Goal: Task Accomplishment & Management: Complete application form

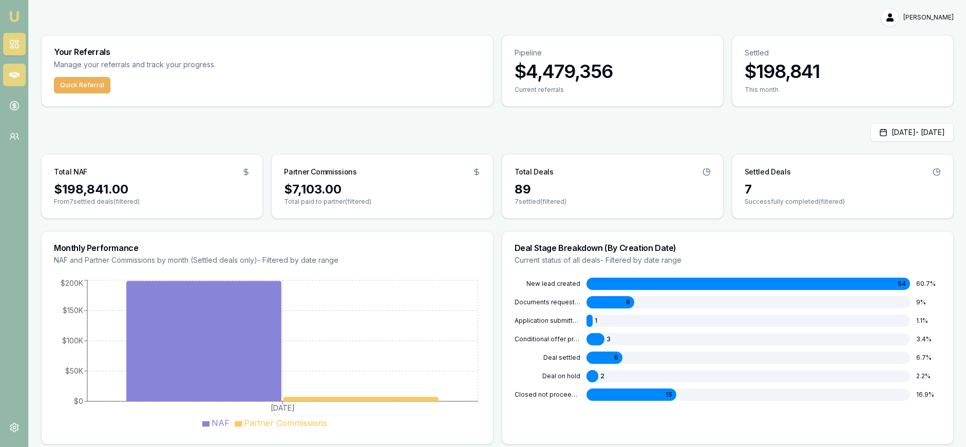
click at [23, 69] on link at bounding box center [14, 75] width 23 height 23
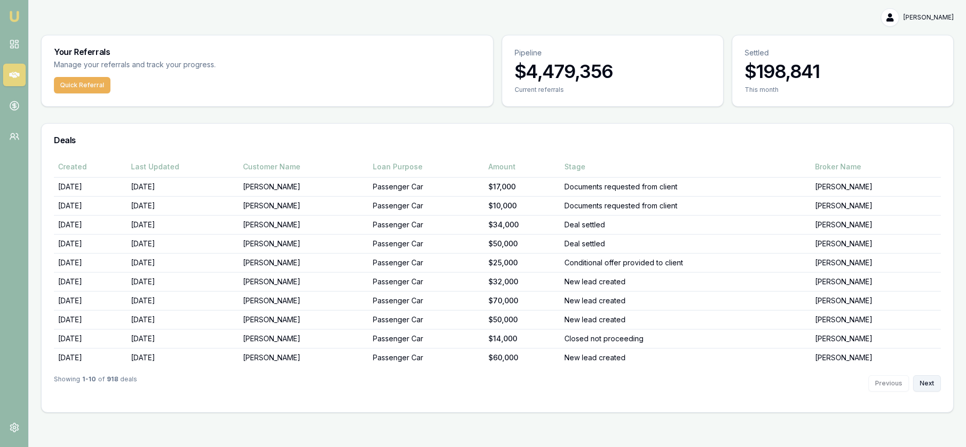
click at [936, 380] on button "Next" at bounding box center [927, 383] width 28 height 16
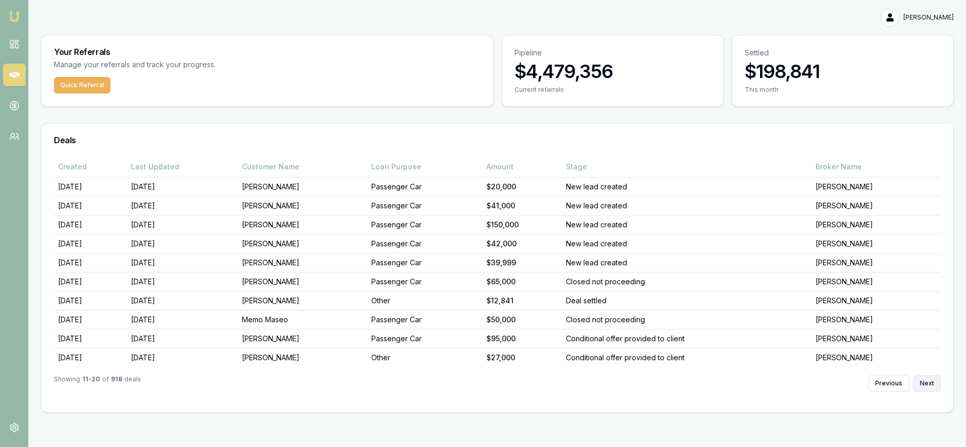
click at [932, 383] on button "Next" at bounding box center [927, 383] width 28 height 16
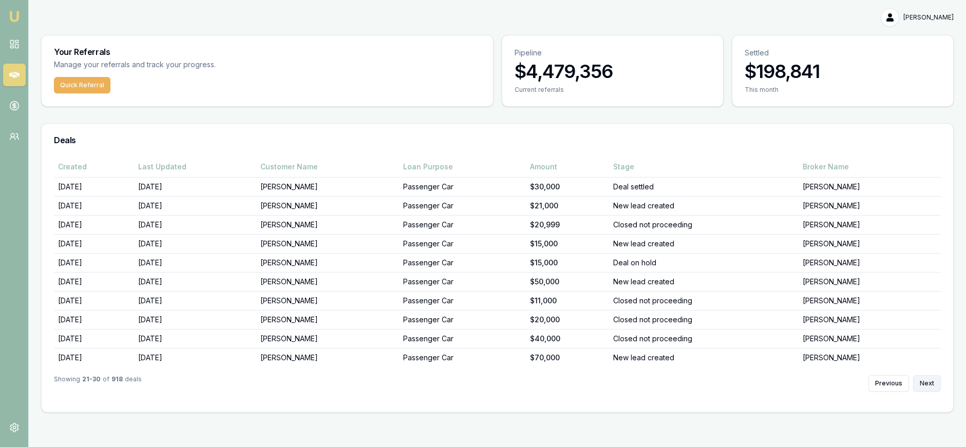
click at [932, 383] on button "Next" at bounding box center [927, 383] width 28 height 16
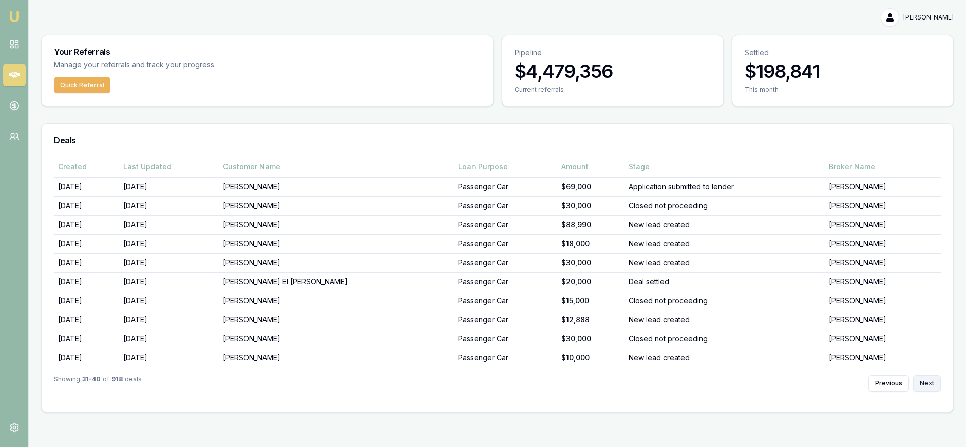
click at [934, 382] on button "Next" at bounding box center [927, 383] width 28 height 16
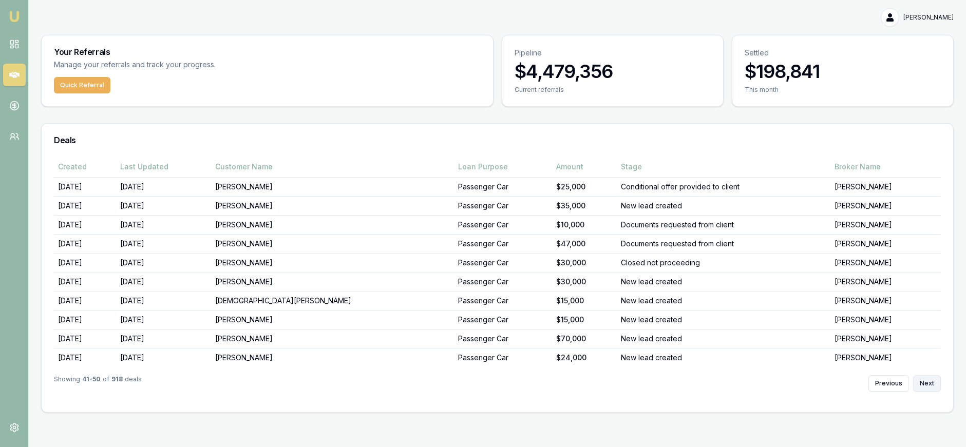
click at [934, 382] on button "Next" at bounding box center [927, 383] width 28 height 16
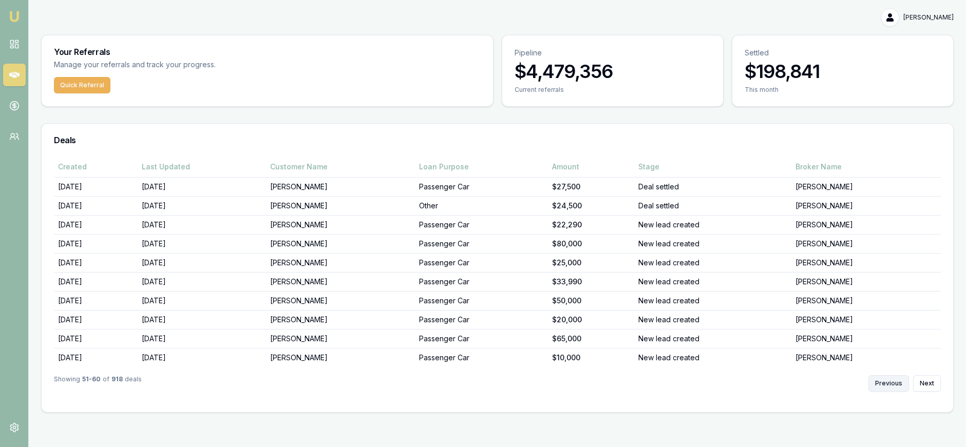
click at [881, 380] on button "Previous" at bounding box center [888, 383] width 41 height 16
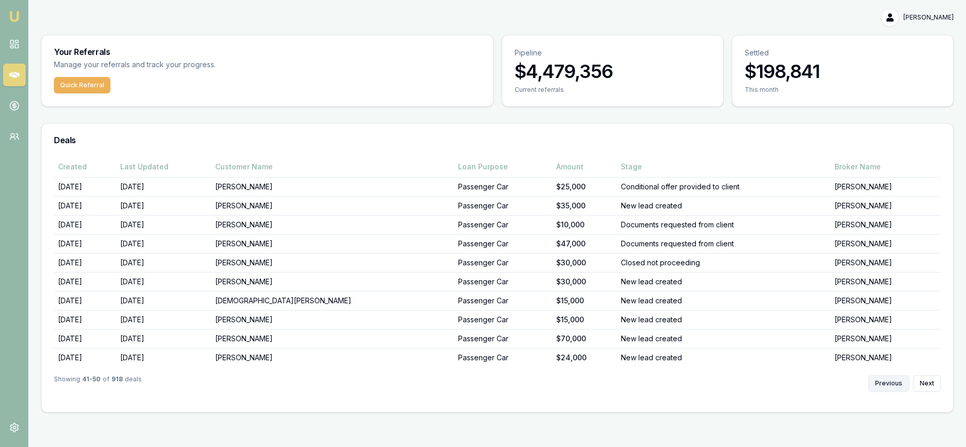
click at [883, 378] on button "Previous" at bounding box center [888, 383] width 41 height 16
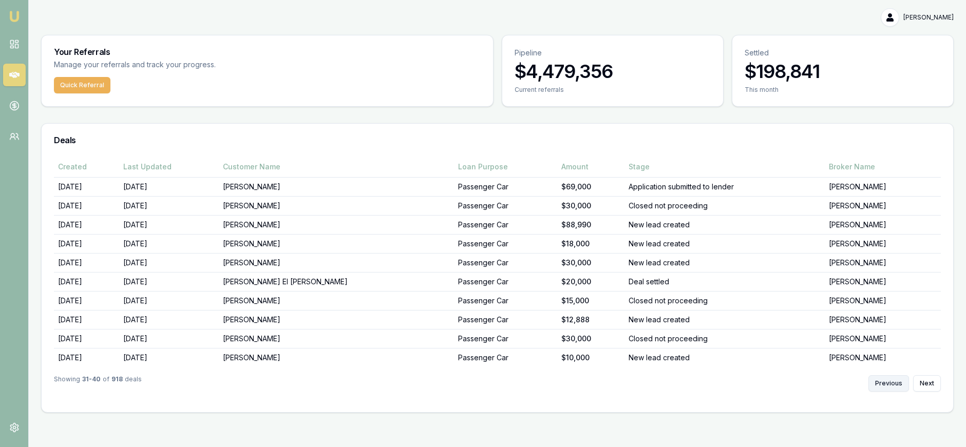
click at [884, 378] on button "Previous" at bounding box center [888, 383] width 41 height 16
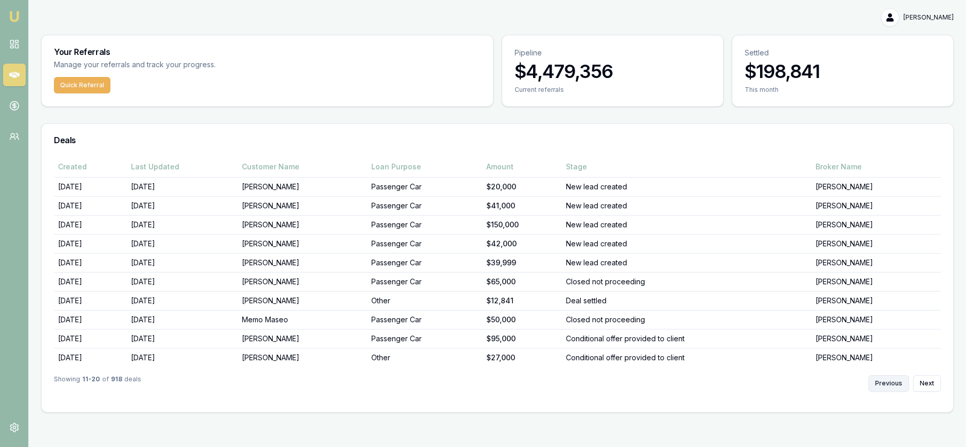
click at [884, 378] on button "Previous" at bounding box center [888, 383] width 41 height 16
click at [884, 378] on div "Previous Next" at bounding box center [904, 383] width 72 height 16
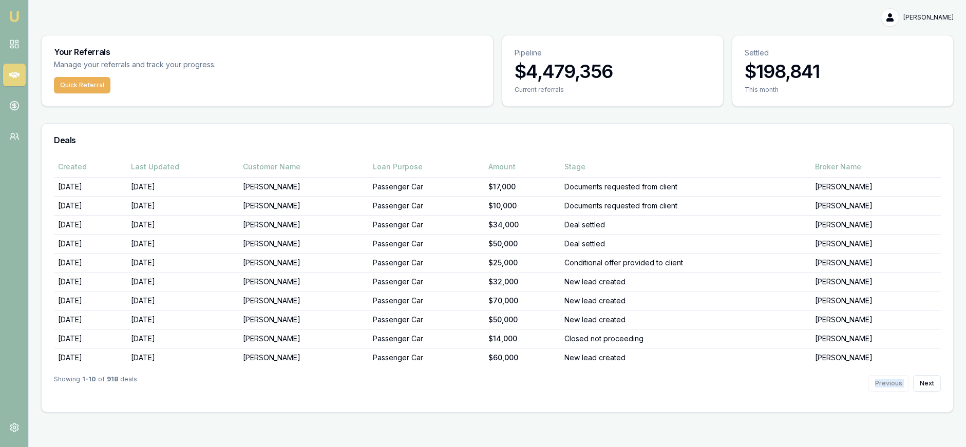
click at [884, 377] on div "Previous Next" at bounding box center [904, 383] width 72 height 16
click at [18, 104] on circle at bounding box center [14, 106] width 9 height 9
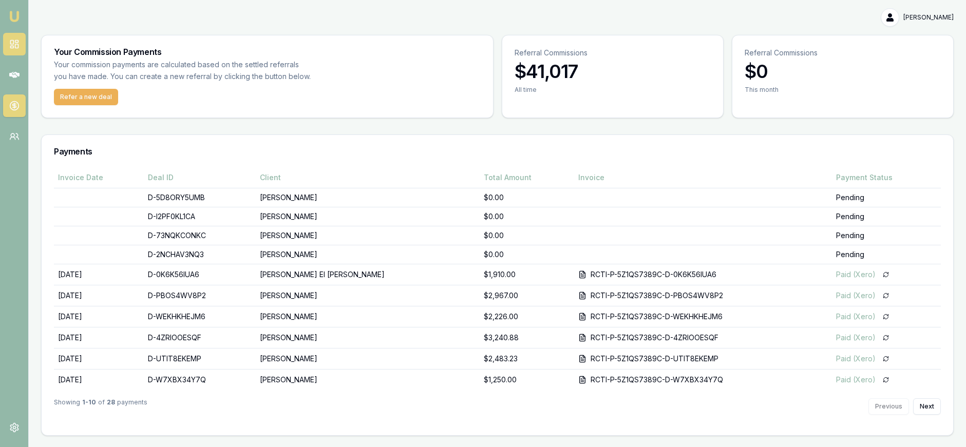
click at [9, 41] on icon at bounding box center [14, 44] width 10 height 10
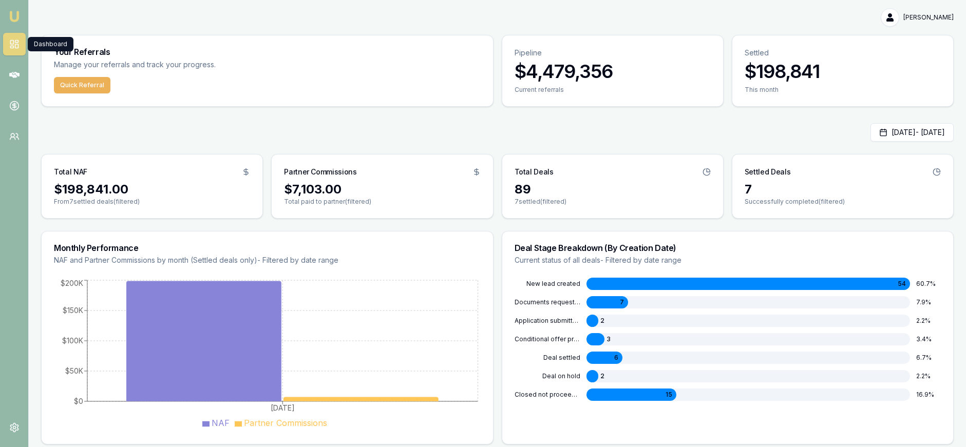
click at [22, 47] on link at bounding box center [14, 44] width 23 height 23
click at [21, 79] on link at bounding box center [14, 75] width 23 height 23
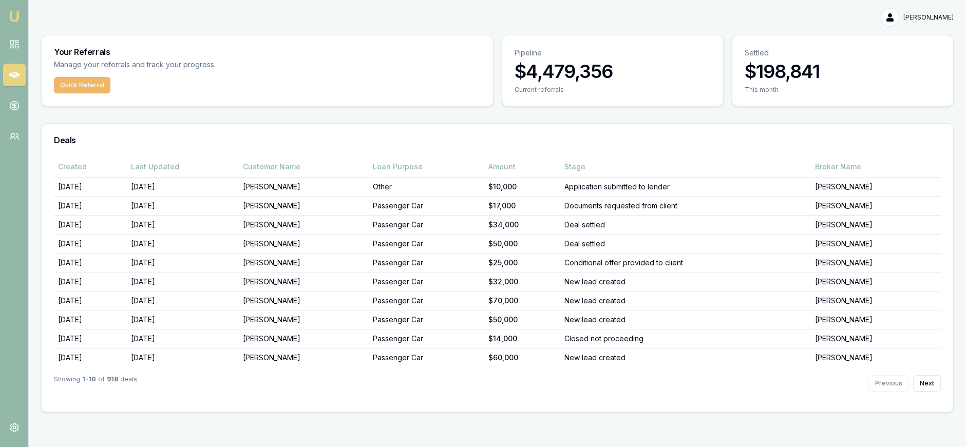
click at [91, 84] on button "Quick Referral" at bounding box center [82, 85] width 56 height 16
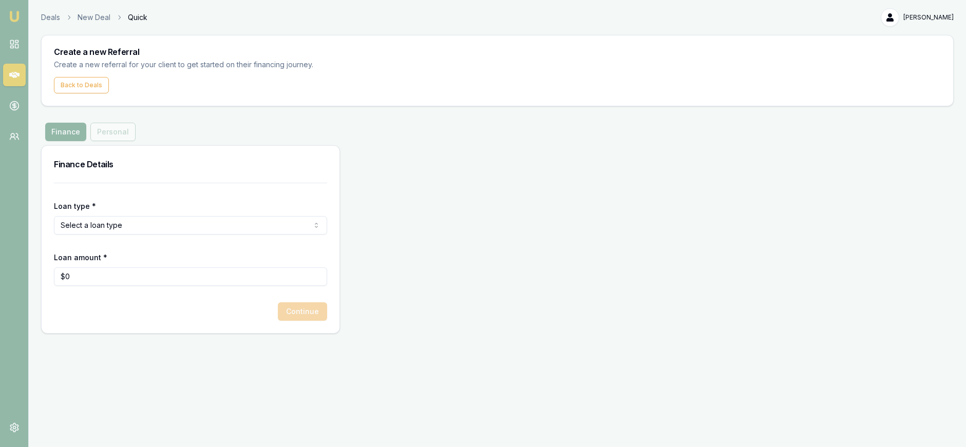
click at [114, 222] on html "Emu Money Deals New Deal Quick Paul Costoglou Toggle Menu Create a new Referral…" at bounding box center [483, 223] width 966 height 447
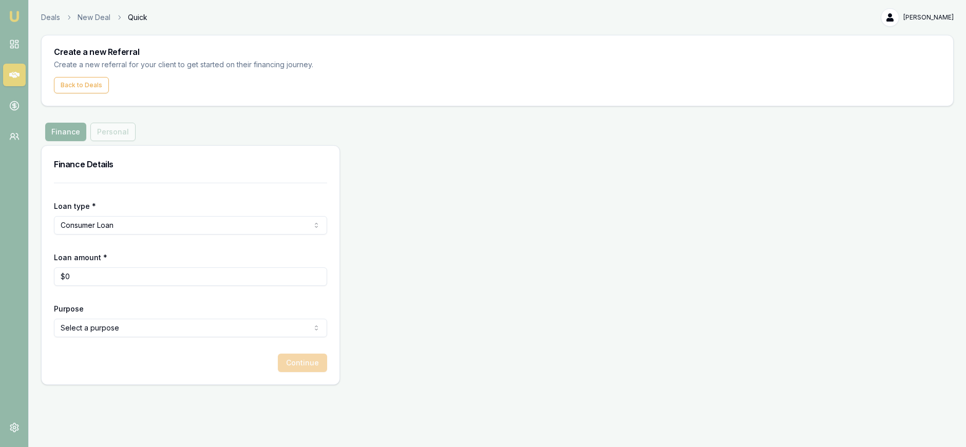
type input "0"
click at [144, 279] on input "0" at bounding box center [190, 276] width 273 height 18
drag, startPoint x: 142, startPoint y: 277, endPoint x: 25, endPoint y: 265, distance: 118.1
click at [34, 267] on main "Create a new Referral Create a new referral for your client to get started on t…" at bounding box center [497, 210] width 937 height 350
click at [179, 325] on html "Emu Money Deals New Deal Quick Paul Costoglou Toggle Menu Create a new Referral…" at bounding box center [483, 223] width 966 height 447
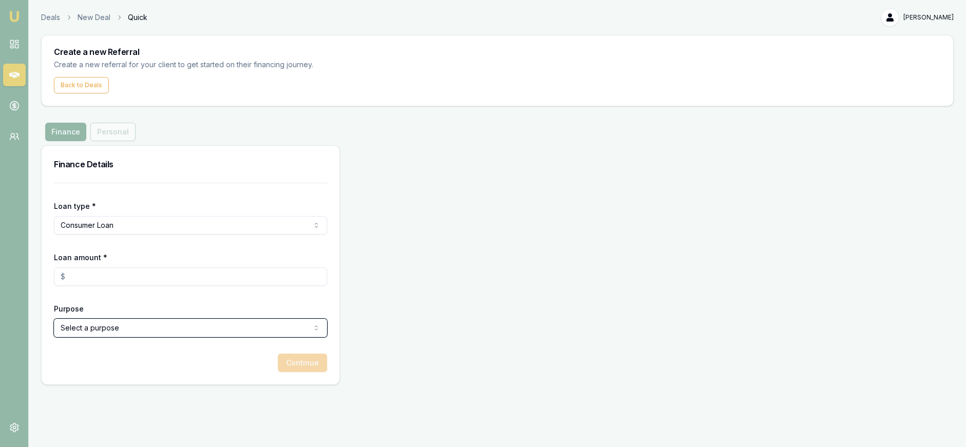
click at [399, 199] on html "Emu Money Deals New Deal Quick Paul Costoglou Toggle Menu Create a new Referral…" at bounding box center [483, 223] width 966 height 447
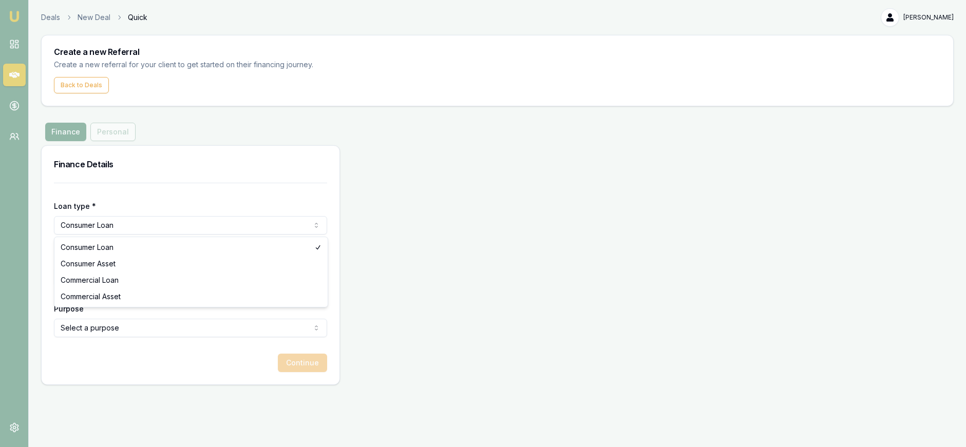
click at [127, 222] on html "Emu Money Deals New Deal Quick Paul Costoglou Toggle Menu Create a new Referral…" at bounding box center [483, 223] width 966 height 447
select select "CONSUMER_ASSET"
click at [108, 273] on input "Loan amount *" at bounding box center [190, 276] width 273 height 18
type input "$20,000"
click at [131, 330] on html "Emu Money Deals New Deal Quick Paul Costoglou Toggle Menu Create a new Referral…" at bounding box center [483, 223] width 966 height 447
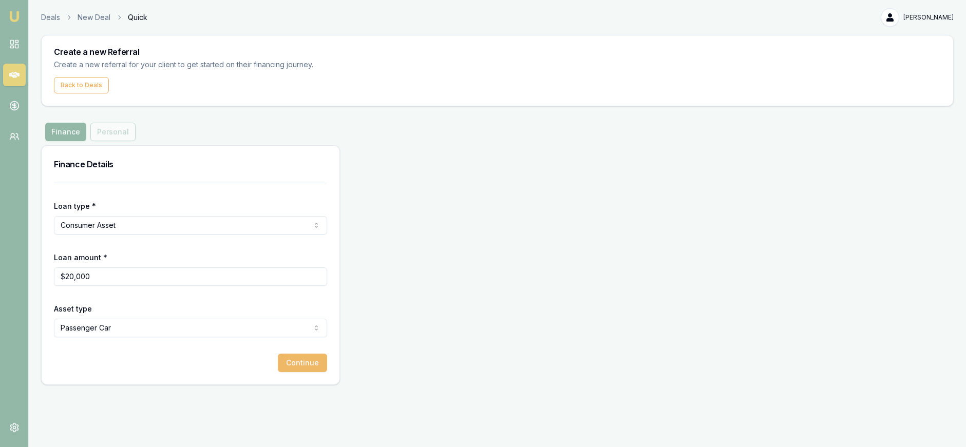
click at [306, 368] on button "Continue" at bounding box center [302, 363] width 49 height 18
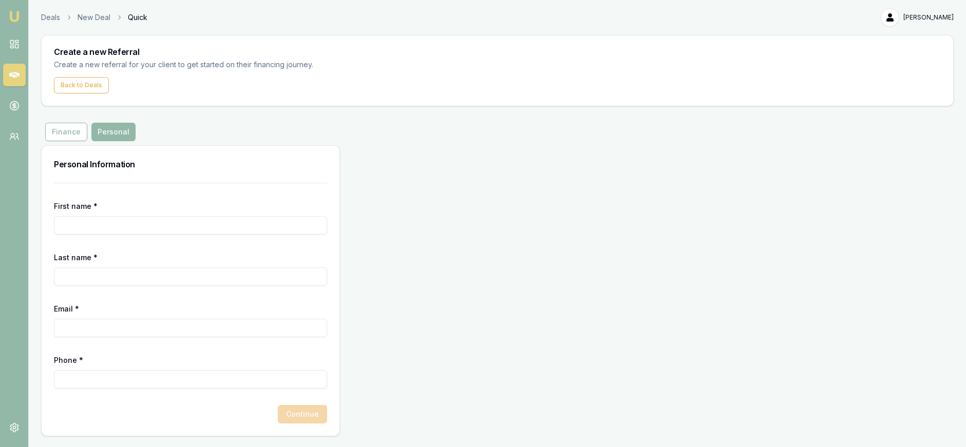
click at [145, 224] on input "First name *" at bounding box center [190, 225] width 273 height 18
type input "Jess"
click at [149, 280] on input "Last name *" at bounding box center [190, 276] width 273 height 18
click at [83, 331] on input "Email *" at bounding box center [190, 328] width 273 height 18
click at [81, 378] on input "Phone *" at bounding box center [190, 379] width 273 height 18
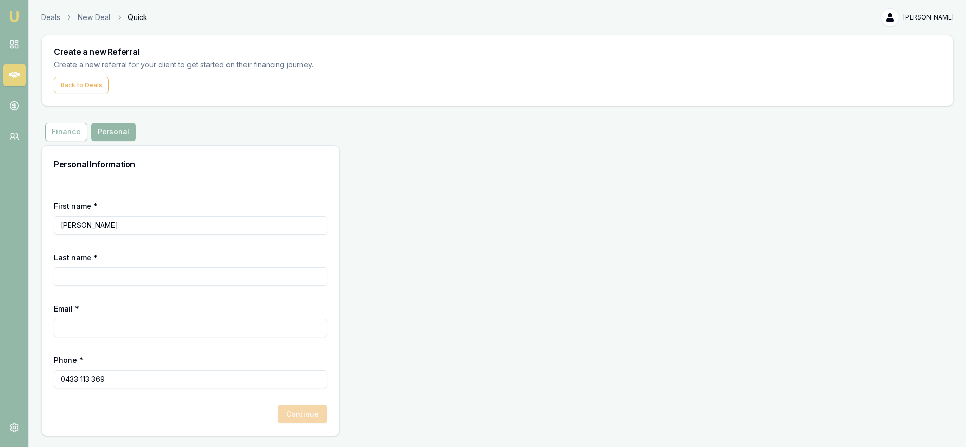
type input "0433 113 369"
click at [94, 273] on input "Last name *" at bounding box center [190, 276] width 273 height 18
click at [191, 274] on input "Last name *" at bounding box center [190, 276] width 273 height 18
click at [200, 252] on div "Last name *" at bounding box center [190, 268] width 273 height 35
click at [172, 268] on input "Last name *" at bounding box center [190, 276] width 273 height 18
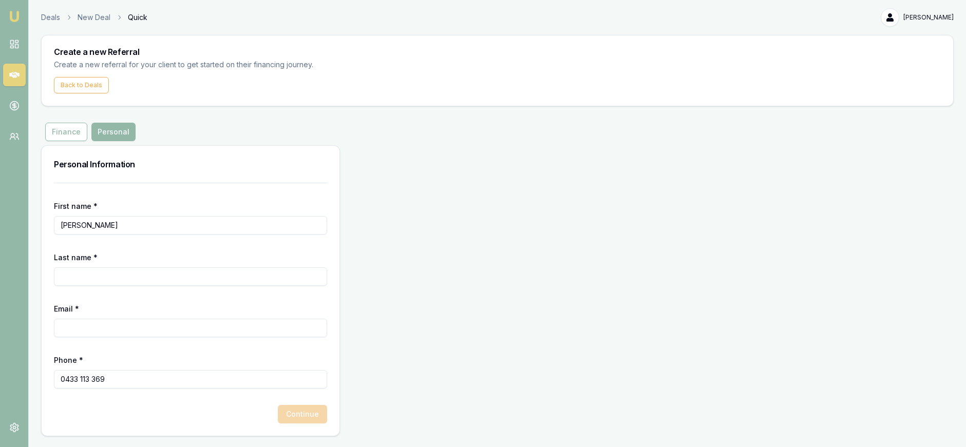
click at [138, 279] on input "Last name *" at bounding box center [190, 276] width 273 height 18
type input "j"
type input "Junor"
click at [82, 323] on input "Email *" at bounding box center [190, 328] width 273 height 18
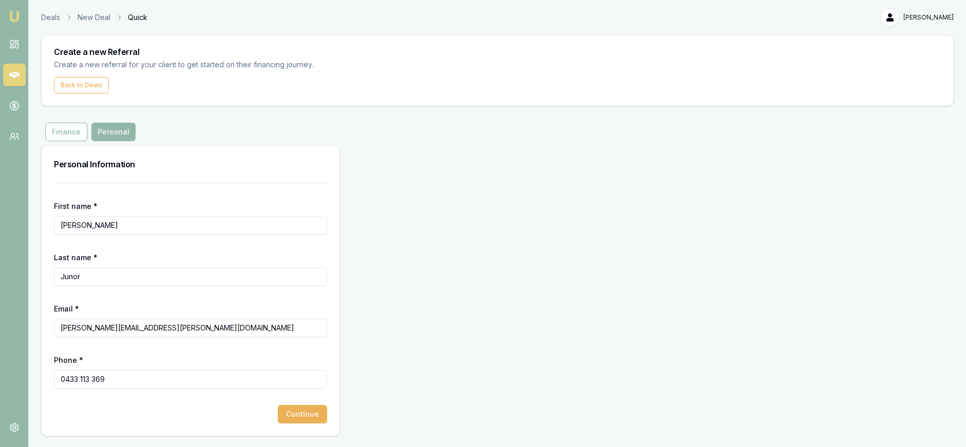
type input "jessica.junor@hotmail.com"
click at [106, 225] on input "Jess" at bounding box center [190, 225] width 273 height 18
type input "Jessica"
click at [293, 409] on button "Continue" at bounding box center [302, 414] width 49 height 18
